Goal: Information Seeking & Learning: Learn about a topic

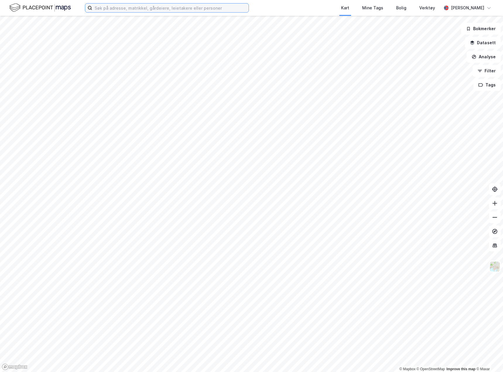
click at [151, 8] on input at bounding box center [170, 8] width 156 height 9
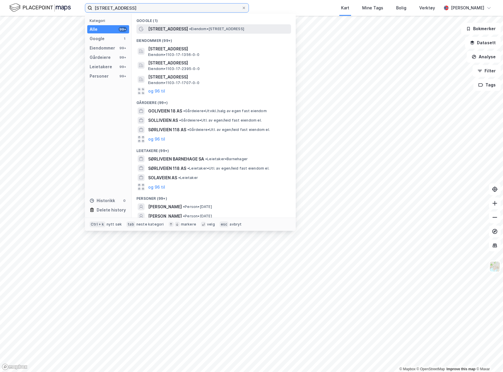
type input "[STREET_ADDRESS]"
click at [173, 29] on span "[STREET_ADDRESS]" at bounding box center [168, 28] width 40 height 7
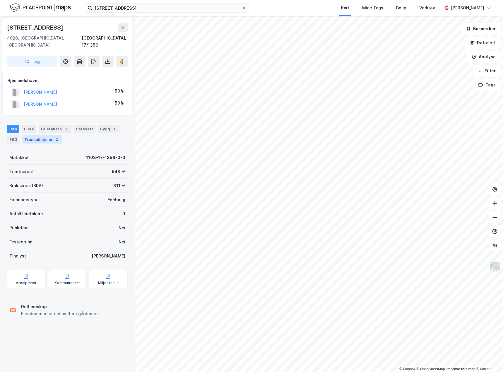
click at [39, 135] on div "Transaksjoner 2" at bounding box center [42, 139] width 40 height 8
